Goal: Transaction & Acquisition: Purchase product/service

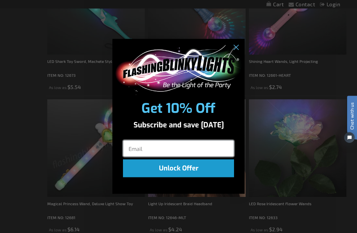
scroll to position [890, 0]
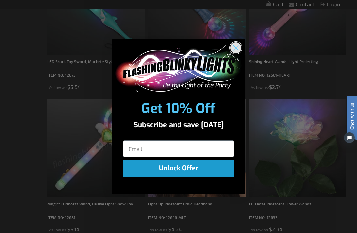
click at [238, 53] on circle "Close dialog" at bounding box center [235, 47] width 11 height 11
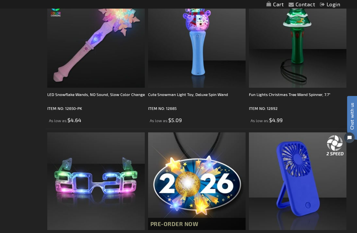
scroll to position [0, 0]
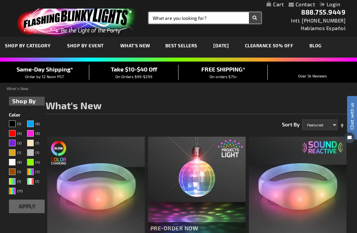
click at [163, 17] on input "Search" at bounding box center [205, 17] width 112 height 11
type input "Necklace"
click at [255, 18] on button "Search" at bounding box center [255, 17] width 12 height 11
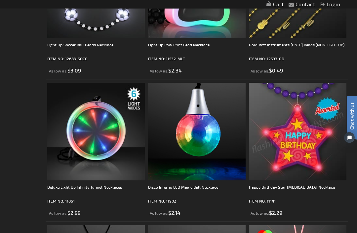
scroll to position [622, 0]
click at [99, 136] on img at bounding box center [96, 132] width 98 height 98
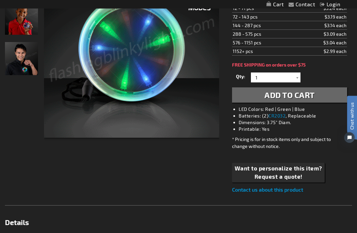
scroll to position [124, 0]
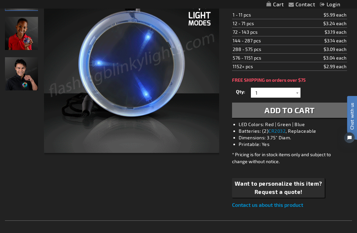
click at [299, 93] on div at bounding box center [297, 93] width 7 height 10
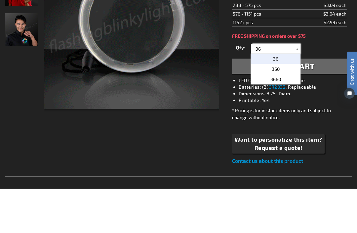
type input "3"
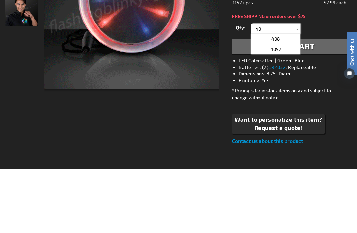
type input "40"
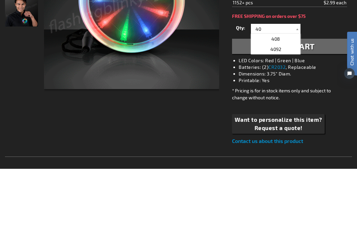
click at [319, 86] on div "Qty 1 2 3 4 5 6 7 8 9 10 11 12 24 36 48 60 72 84 96 108 120 132 144 156 168" at bounding box center [289, 92] width 115 height 13
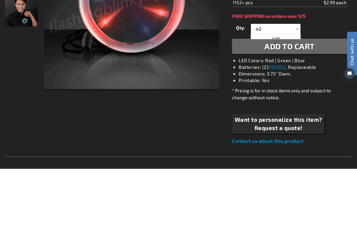
scroll to position [188, 0]
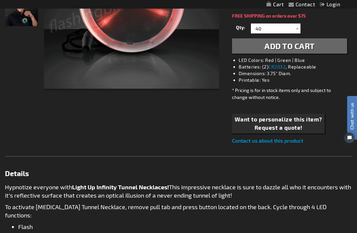
click at [288, 46] on span "Add to Cart" at bounding box center [289, 46] width 50 height 10
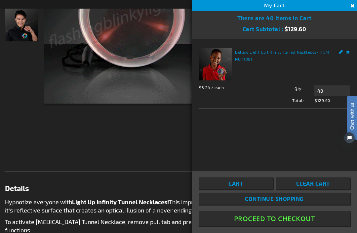
click at [272, 202] on span "Continue Shopping" at bounding box center [274, 198] width 59 height 7
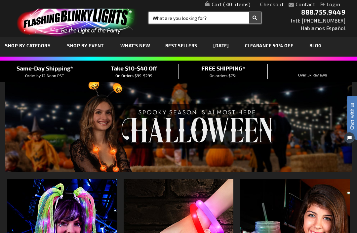
click at [159, 16] on input "Search" at bounding box center [205, 17] width 112 height 11
type input "Slap bracelets"
click at [255, 20] on button "Search" at bounding box center [255, 17] width 12 height 11
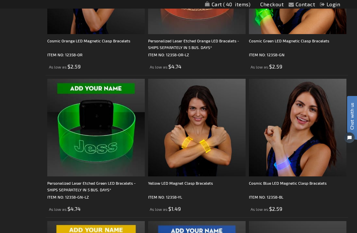
scroll to position [1924, 0]
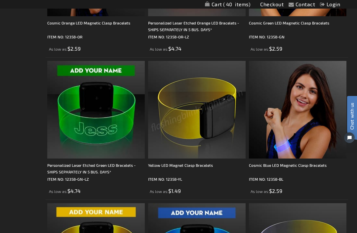
click at [208, 120] on img at bounding box center [197, 110] width 98 height 98
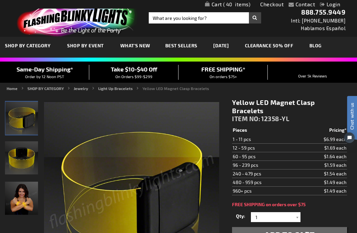
click at [272, 3] on link "Checkout" at bounding box center [271, 4] width 23 height 6
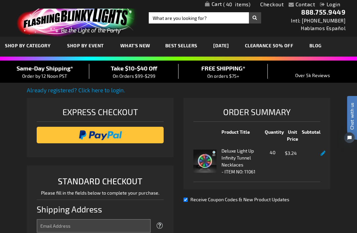
select select "US"
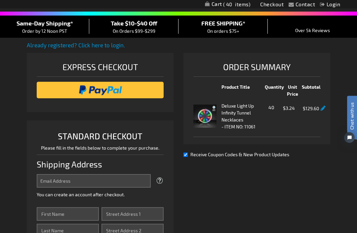
scroll to position [46, 0]
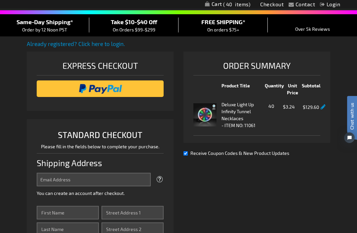
click at [98, 92] on input "image" at bounding box center [100, 88] width 120 height 13
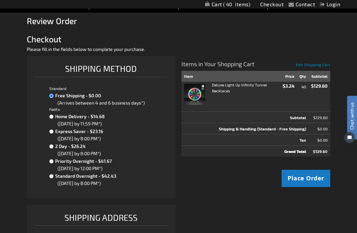
scroll to position [69, 0]
click at [308, 176] on span "Place Order" at bounding box center [306, 178] width 37 height 8
